Goal: Navigation & Orientation: Understand site structure

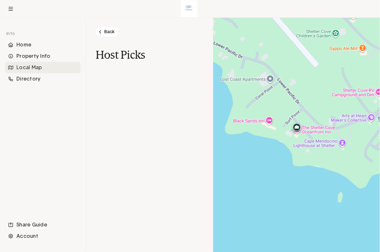
click at [103, 31] on link "Back" at bounding box center [106, 31] width 23 height 9
click at [18, 44] on div "Home" at bounding box center [42, 44] width 75 height 11
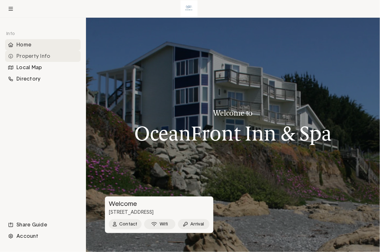
click at [32, 55] on div "Property Info" at bounding box center [42, 56] width 75 height 11
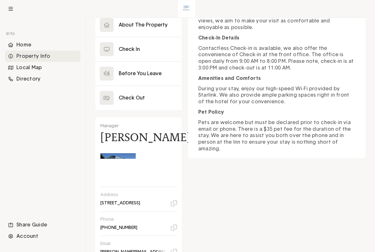
scroll to position [189, 0]
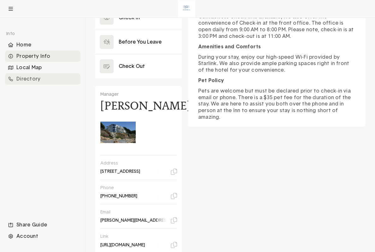
click at [33, 81] on div "Directory" at bounding box center [42, 78] width 75 height 11
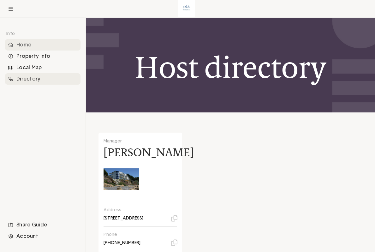
click at [23, 45] on div "Home" at bounding box center [42, 44] width 75 height 11
